Goal: Information Seeking & Learning: Learn about a topic

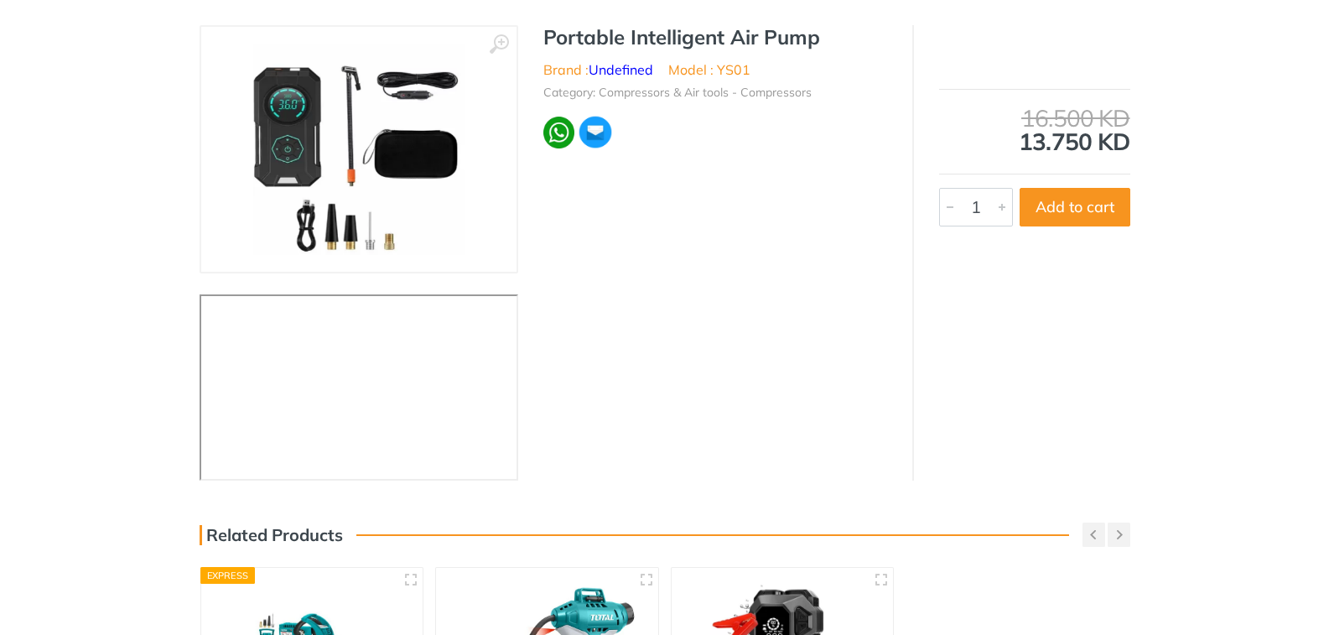
scroll to position [84, 0]
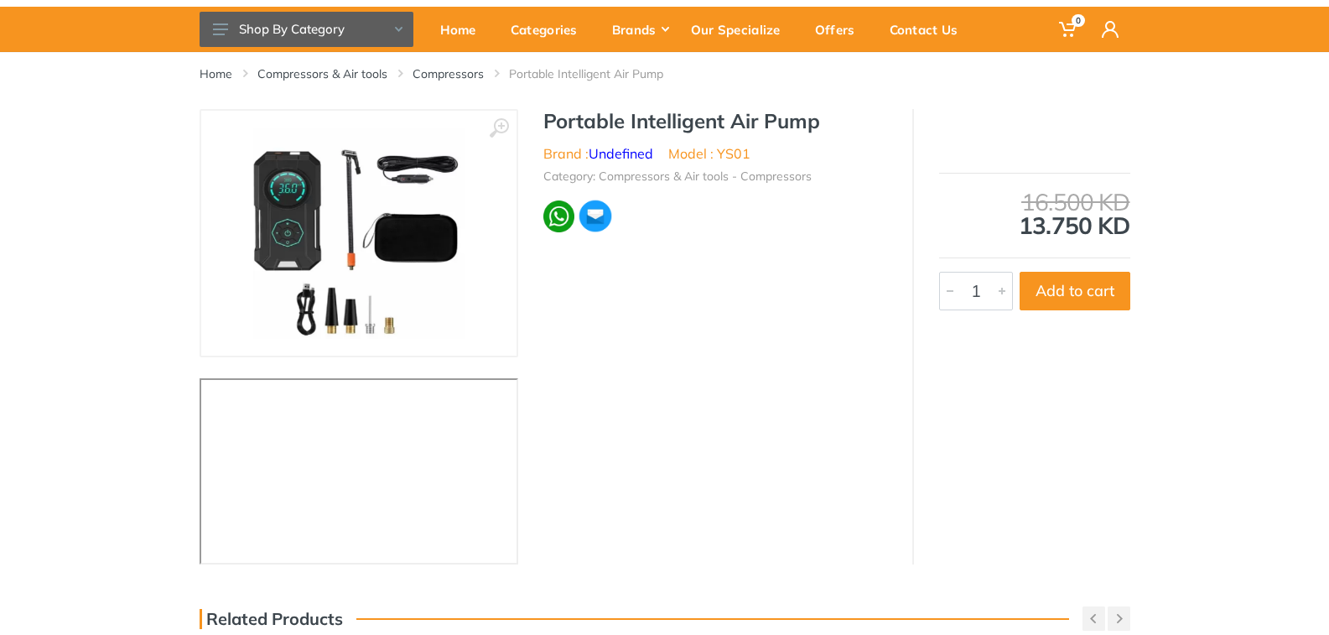
click at [395, 247] on img at bounding box center [358, 232] width 211 height 211
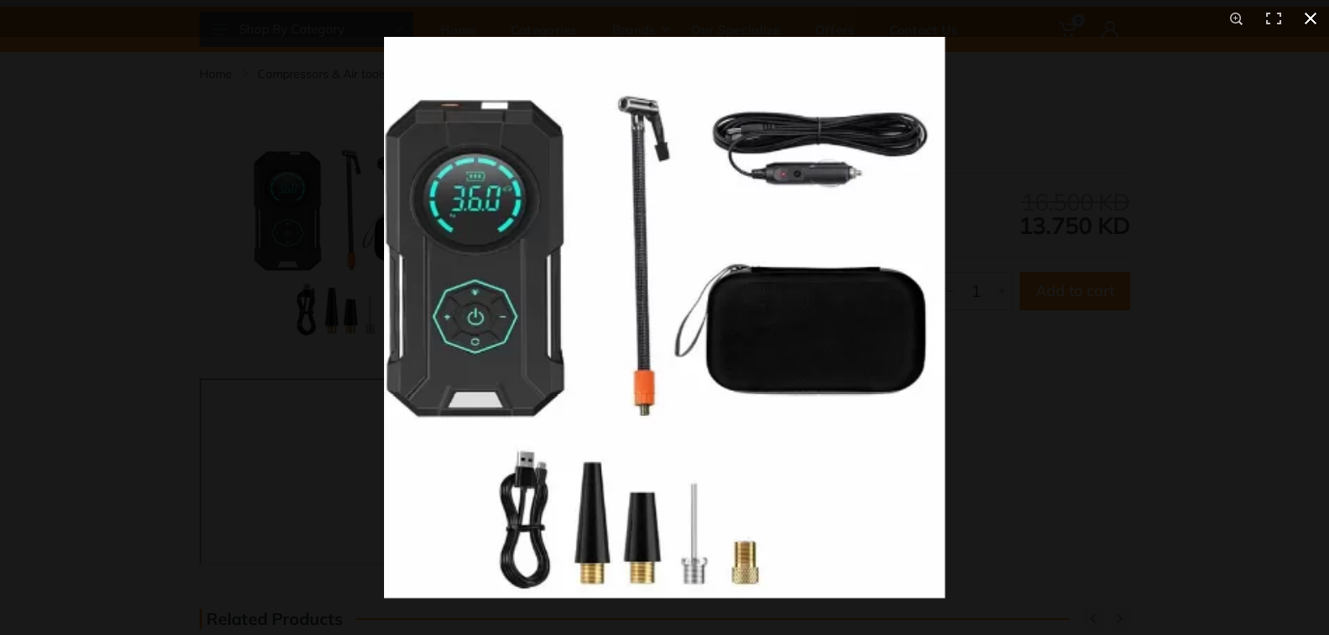
click at [1022, 343] on div at bounding box center [1048, 354] width 1329 height 635
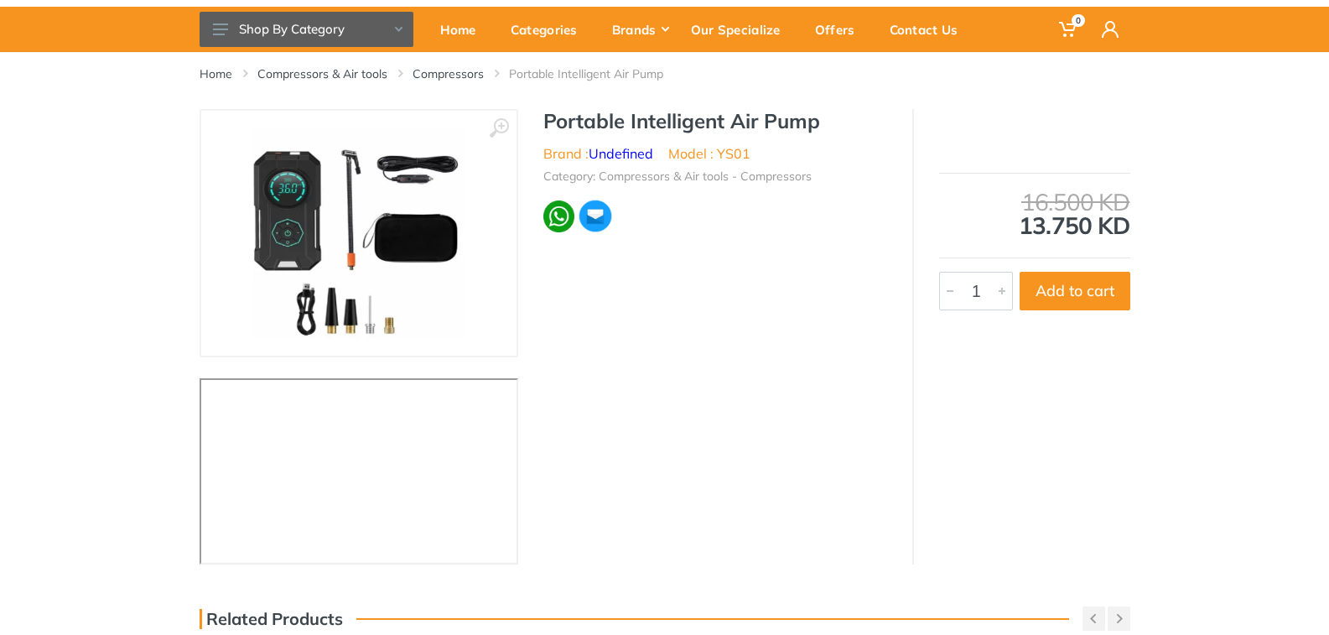
scroll to position [0, 0]
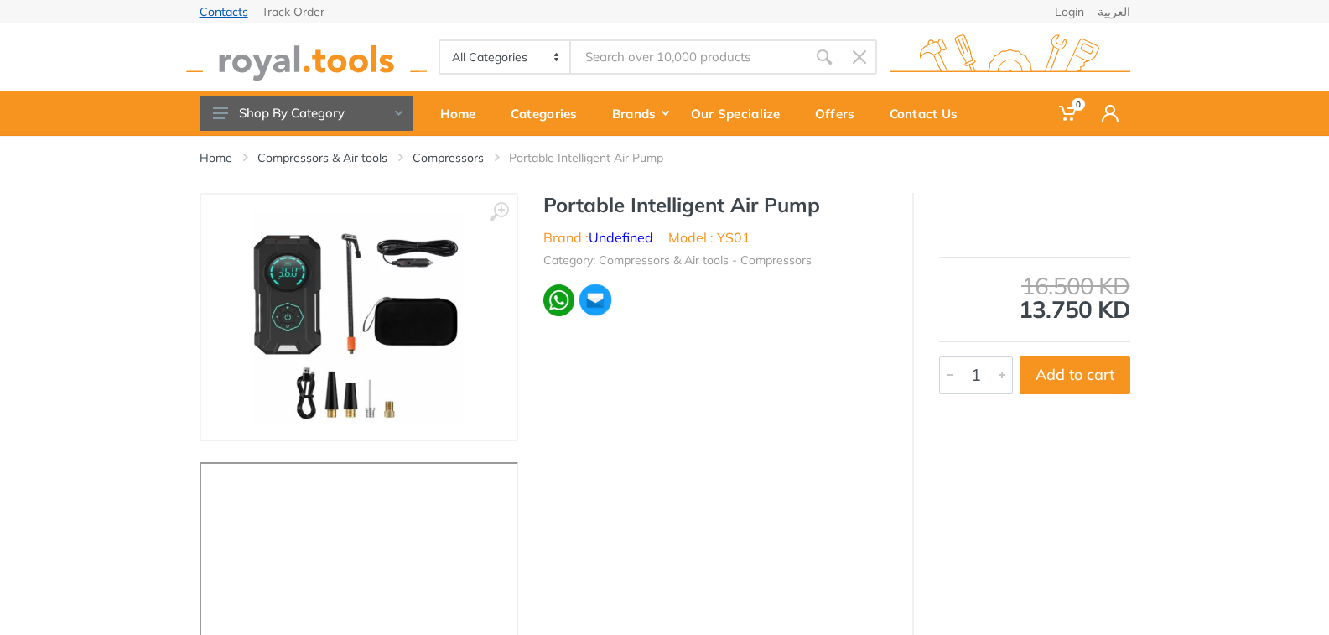
click at [227, 13] on link "Contacts" at bounding box center [224, 12] width 49 height 12
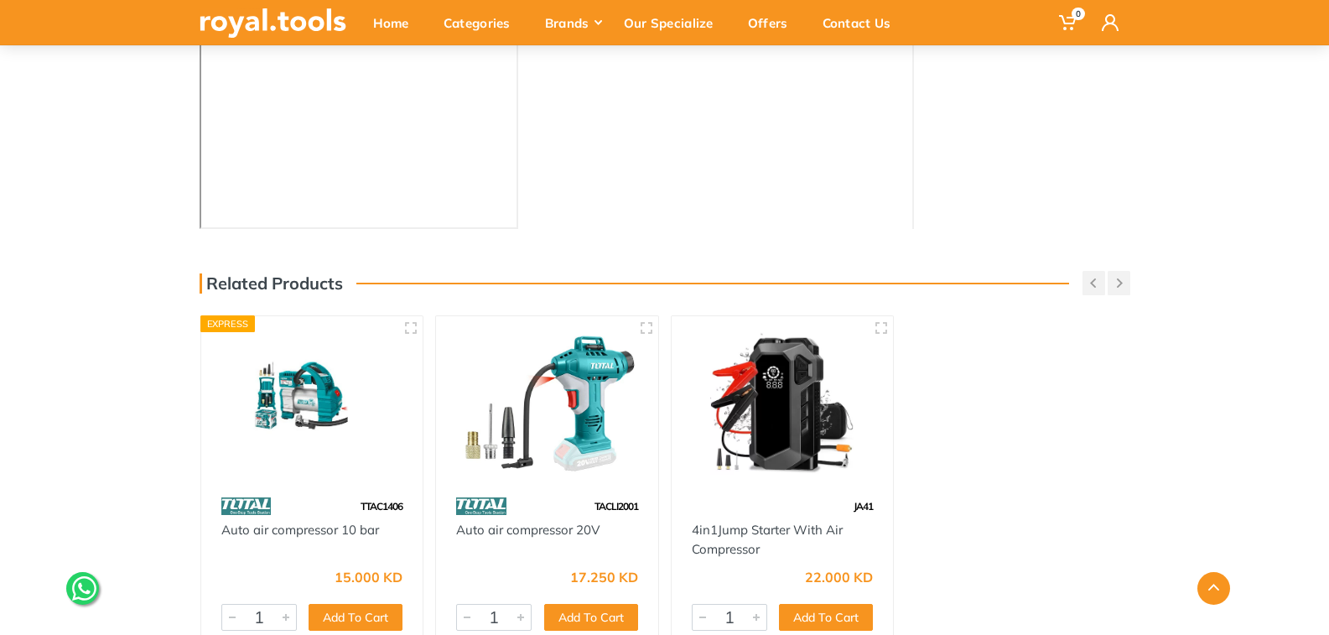
scroll to position [587, 0]
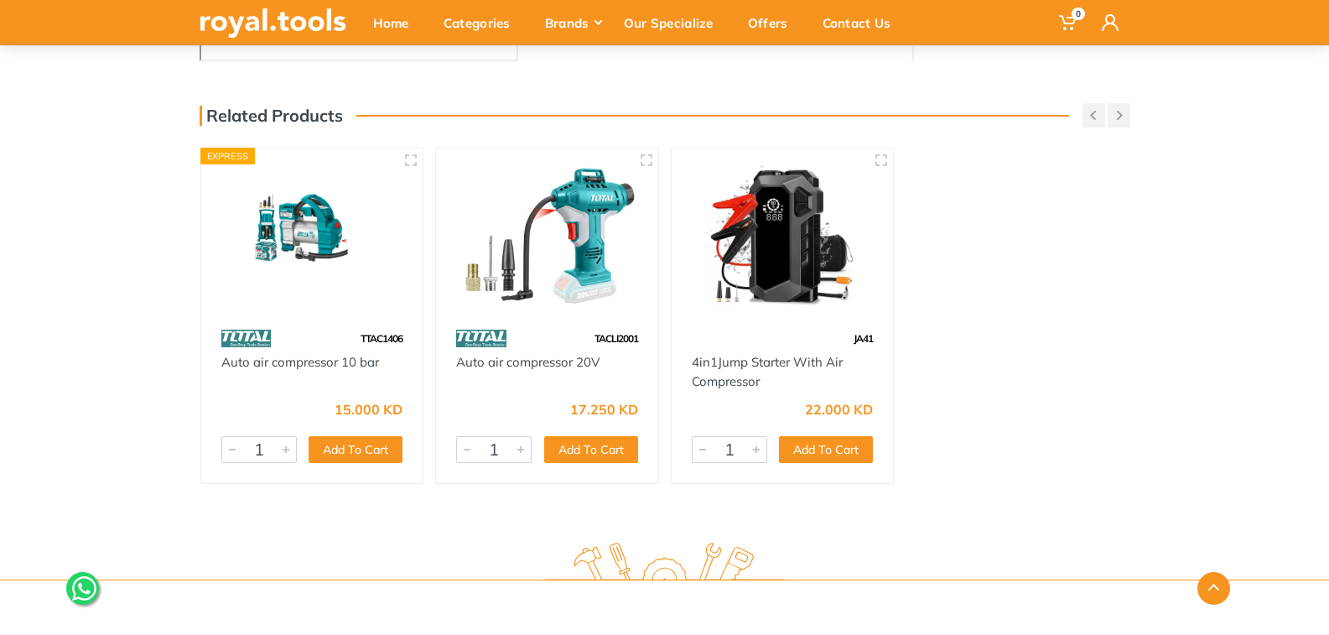
click at [306, 230] on img at bounding box center [312, 235] width 192 height 143
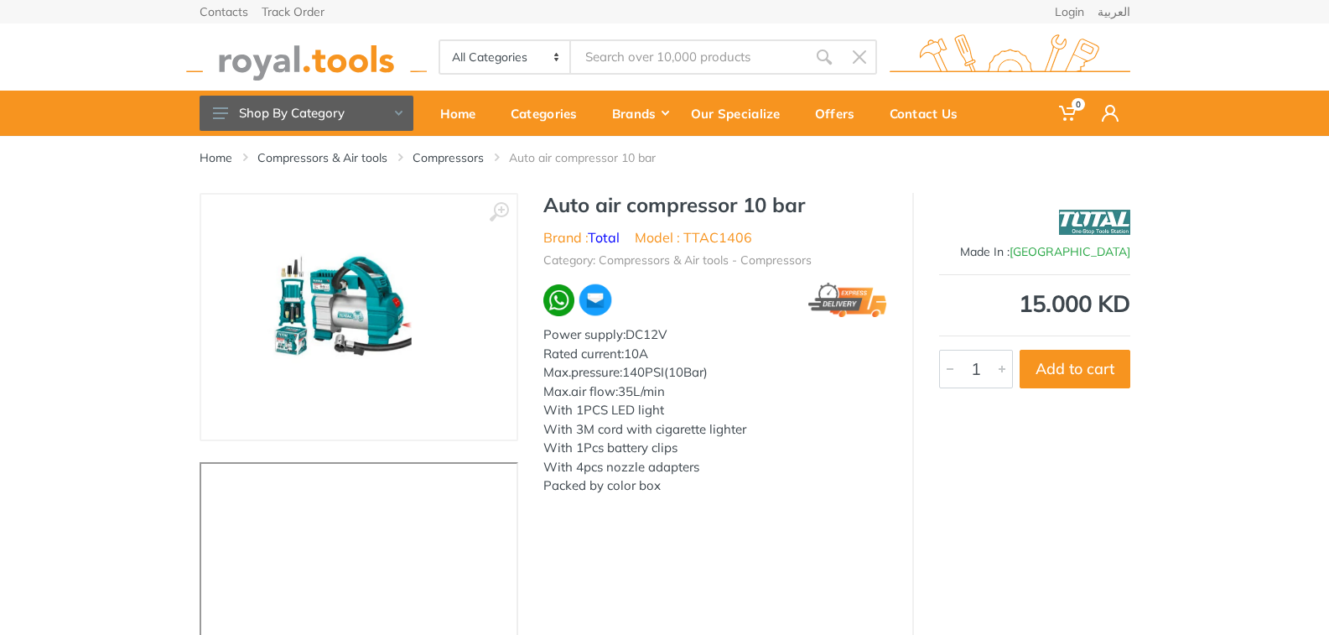
scroll to position [84, 0]
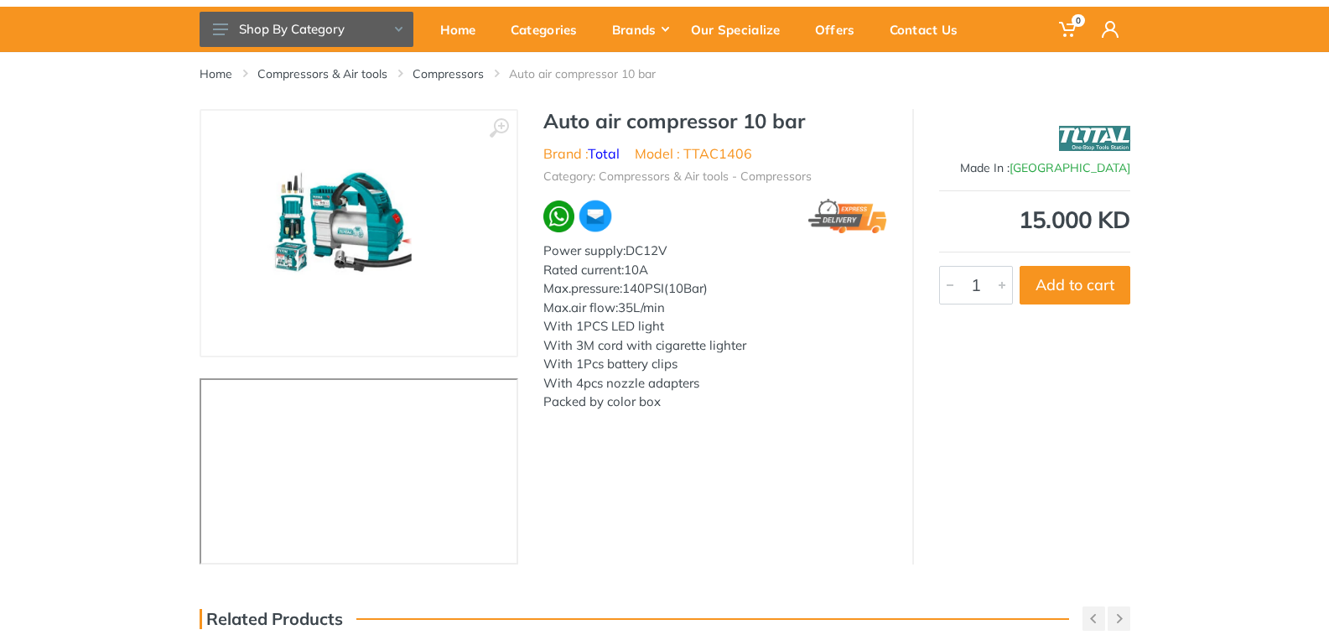
click at [299, 215] on img at bounding box center [359, 233] width 282 height 194
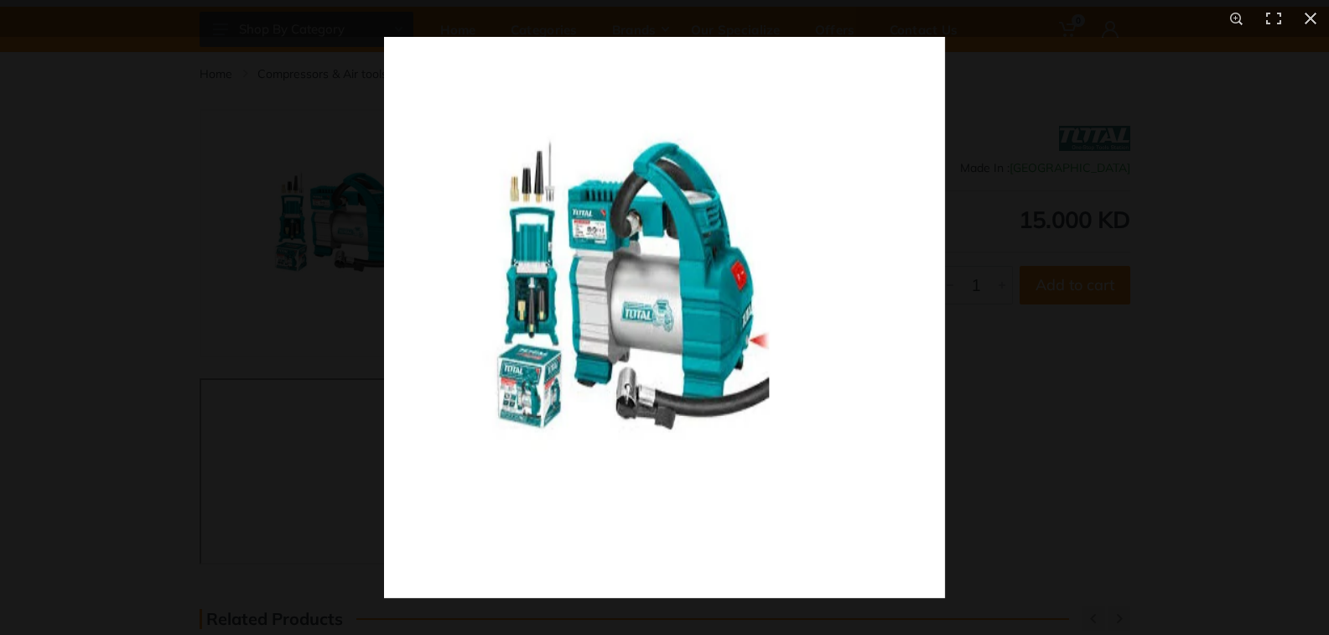
click at [528, 296] on img at bounding box center [664, 317] width 561 height 561
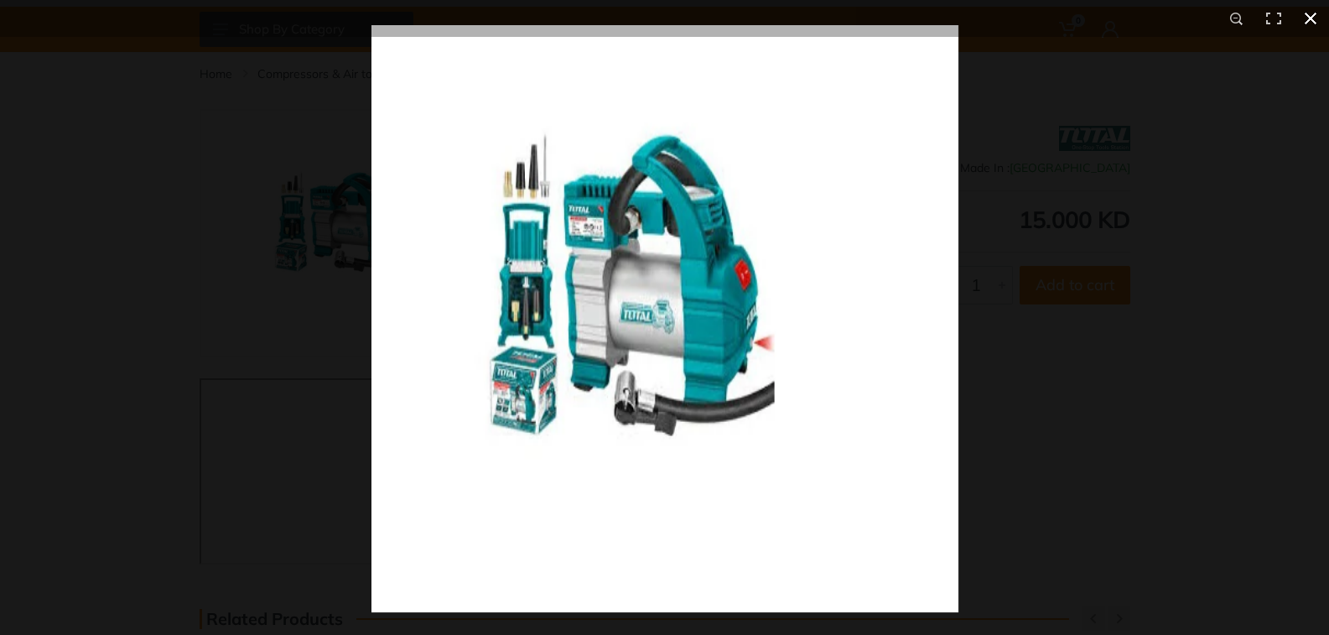
click at [1005, 294] on div at bounding box center [1036, 342] width 1329 height 635
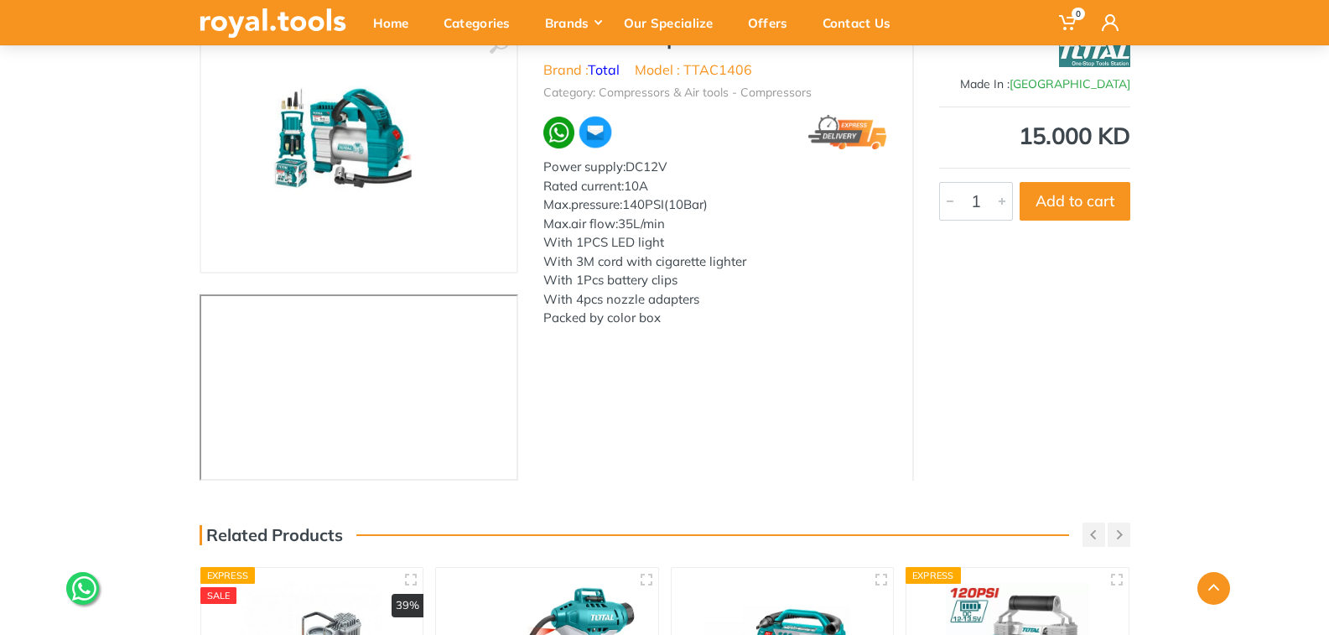
scroll to position [503, 0]
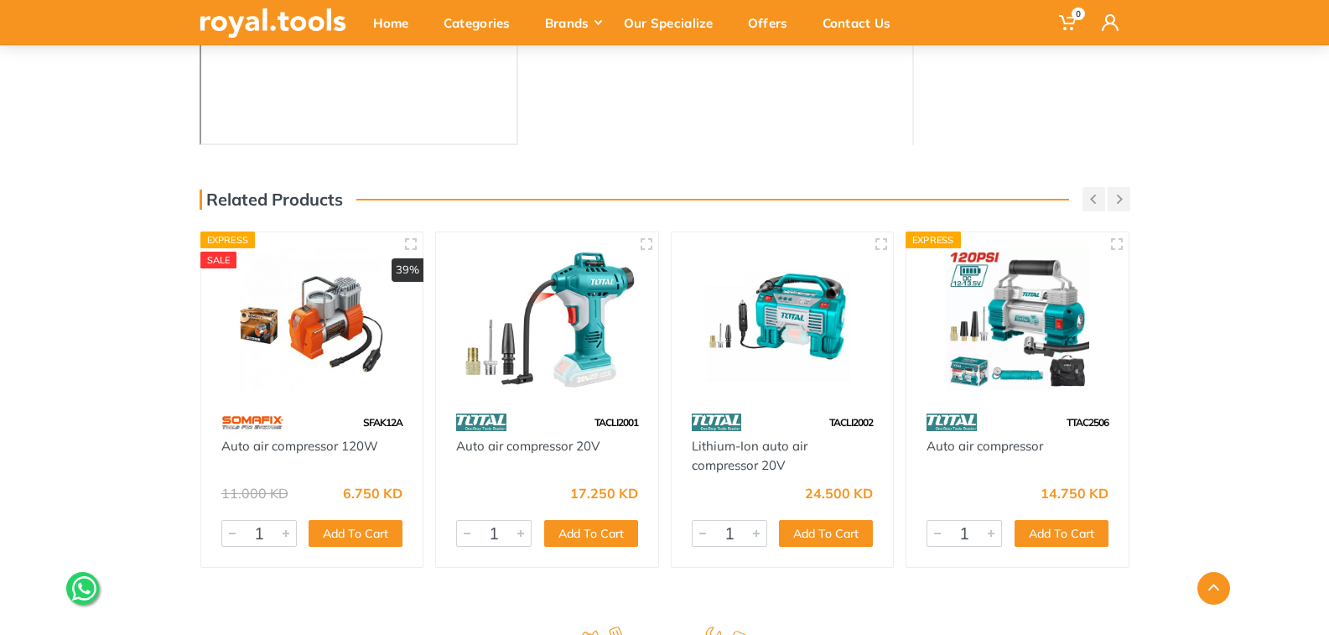
click at [1019, 330] on img at bounding box center [1018, 318] width 192 height 143
